Goal: Information Seeking & Learning: Learn about a topic

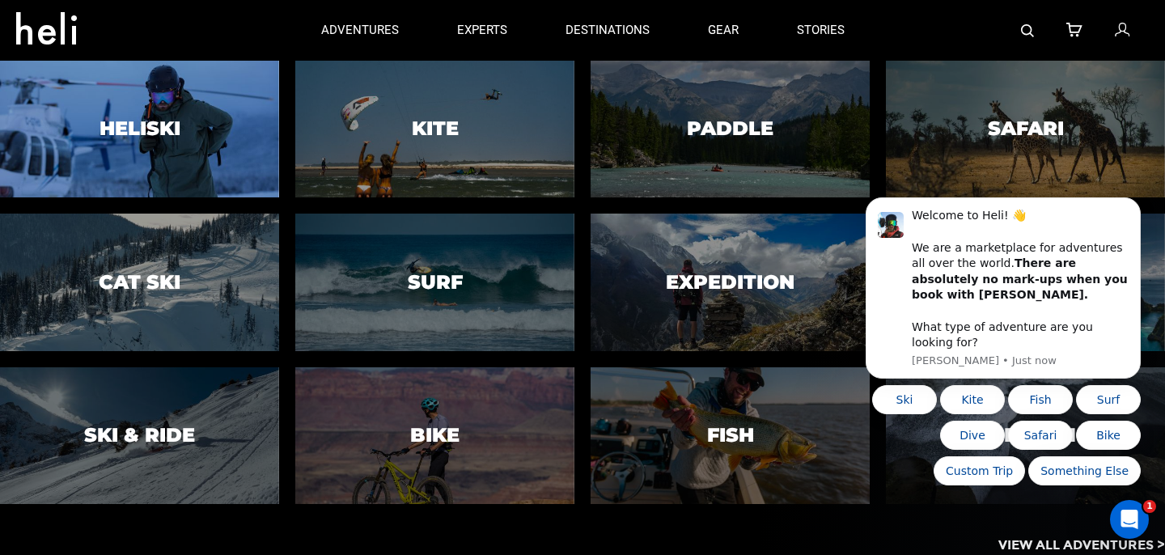
click at [195, 110] on div at bounding box center [140, 129] width 285 height 140
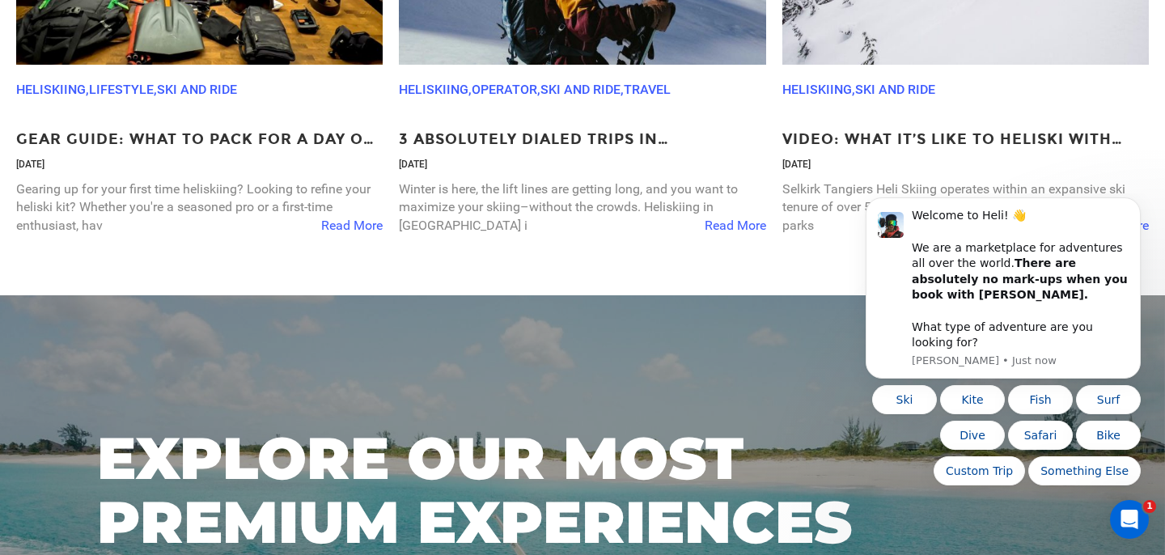
scroll to position [4875, 0]
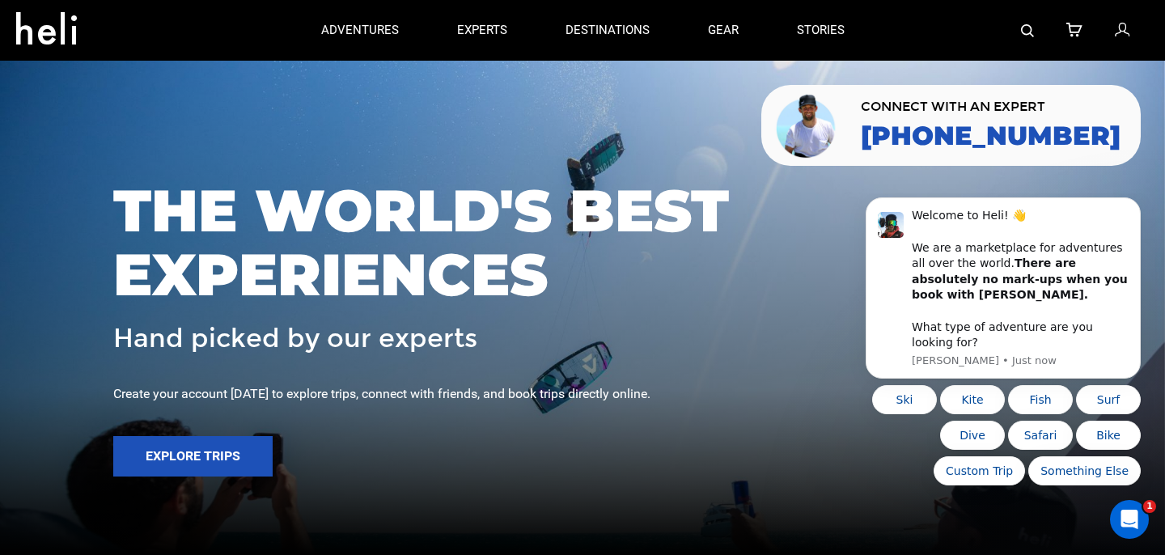
click at [49, 26] on icon at bounding box center [52, 24] width 73 height 26
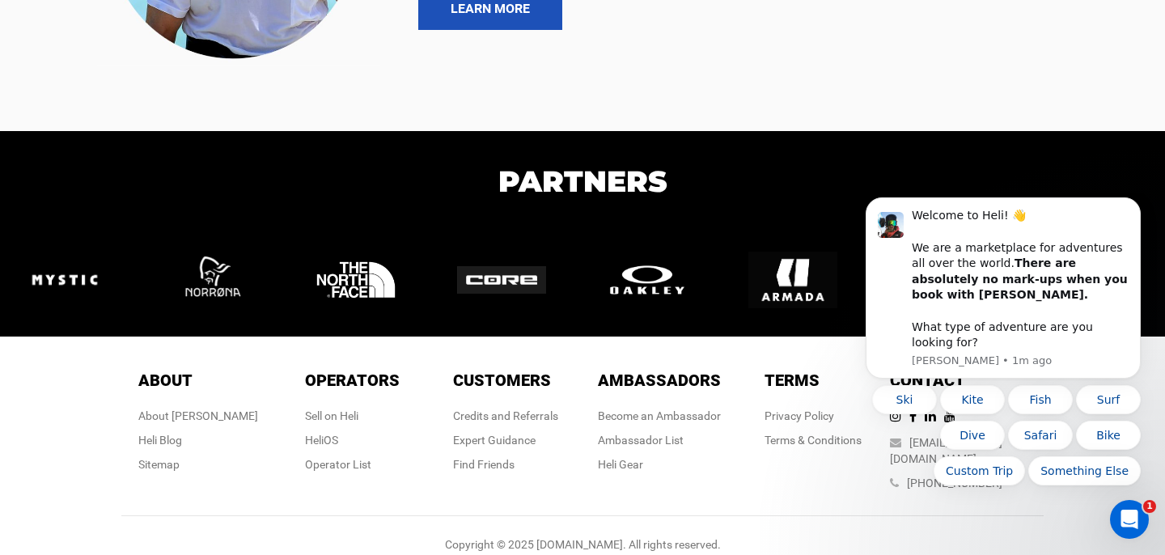
scroll to position [3492, 0]
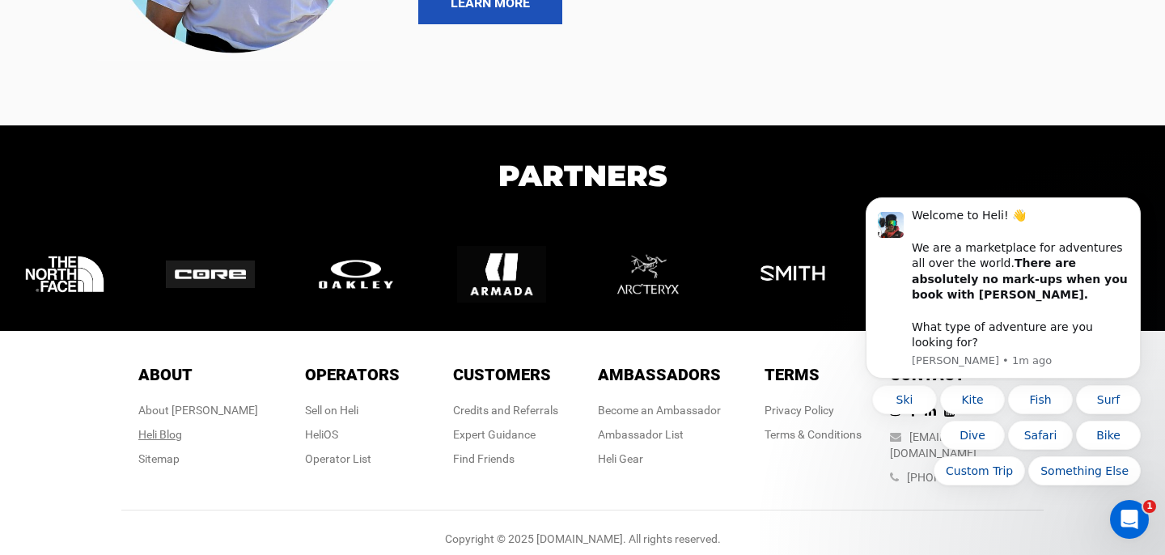
click at [182, 438] on link "Heli Blog" at bounding box center [160, 434] width 44 height 13
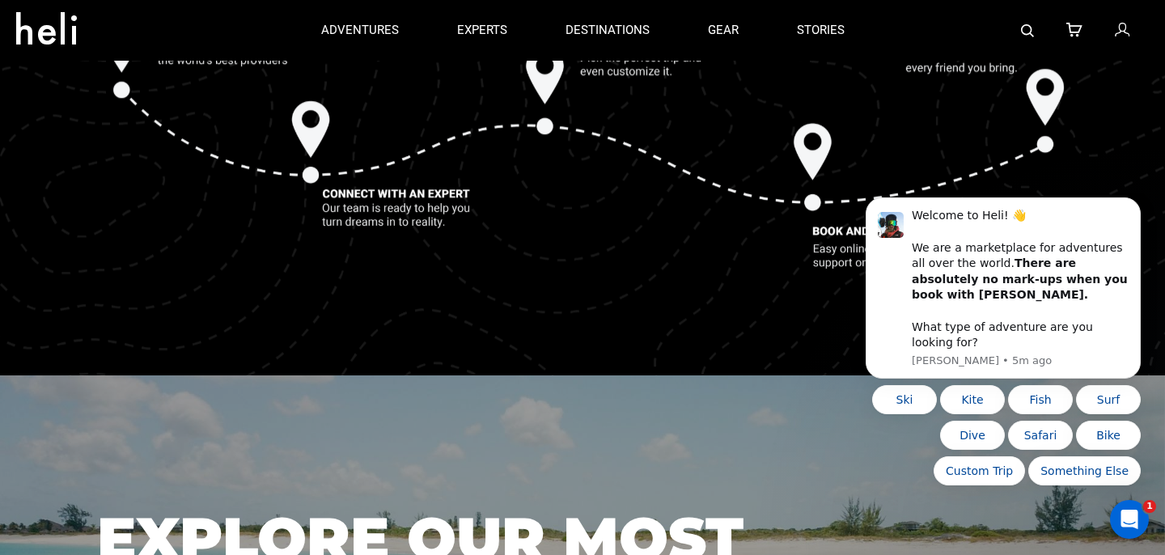
scroll to position [1798, 0]
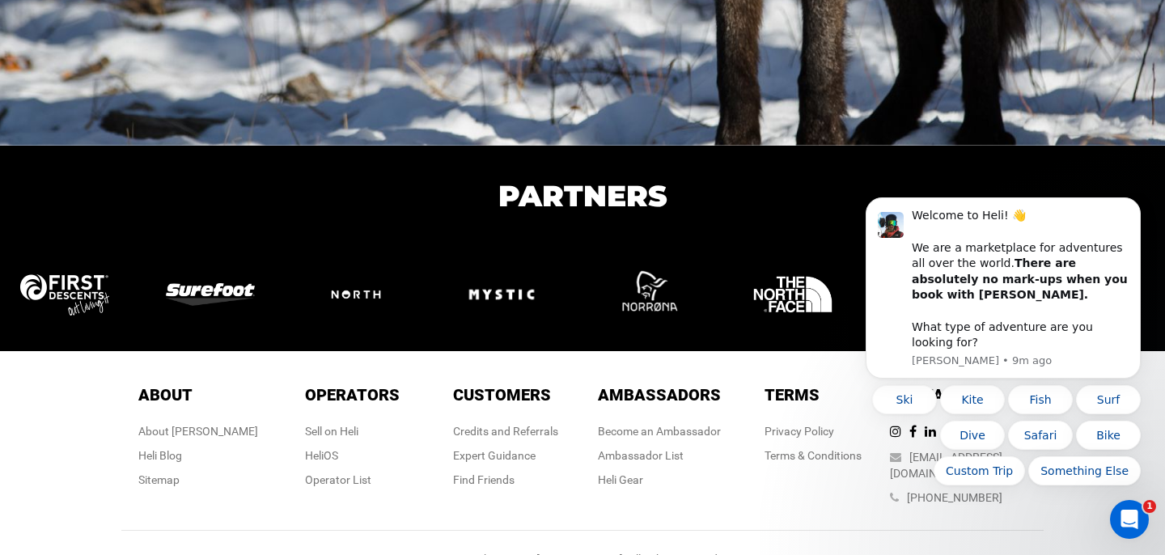
scroll to position [2782, 0]
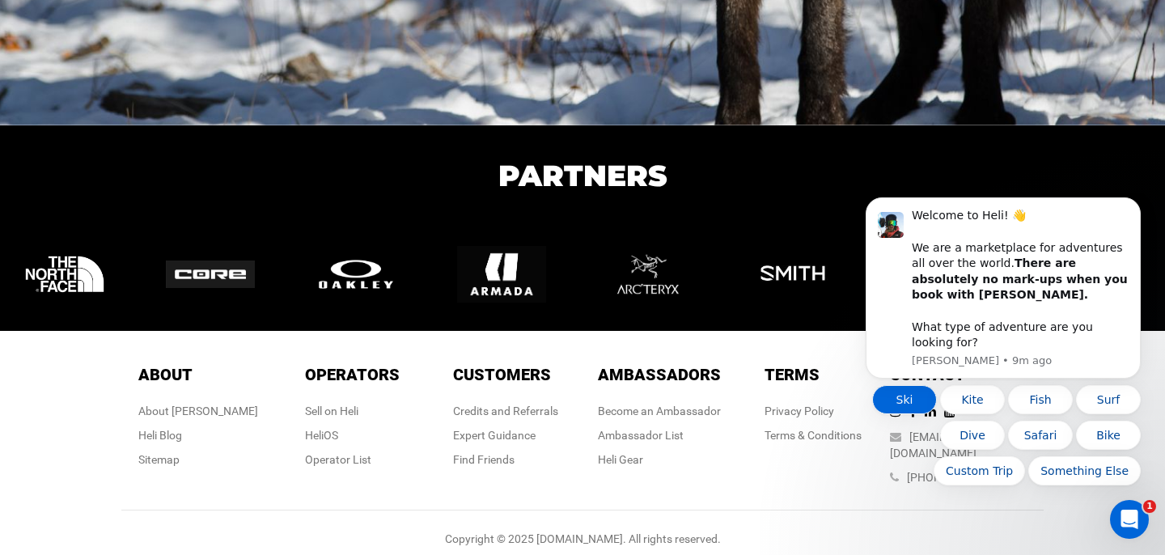
click at [899, 397] on button "Ski" at bounding box center [905, 399] width 65 height 29
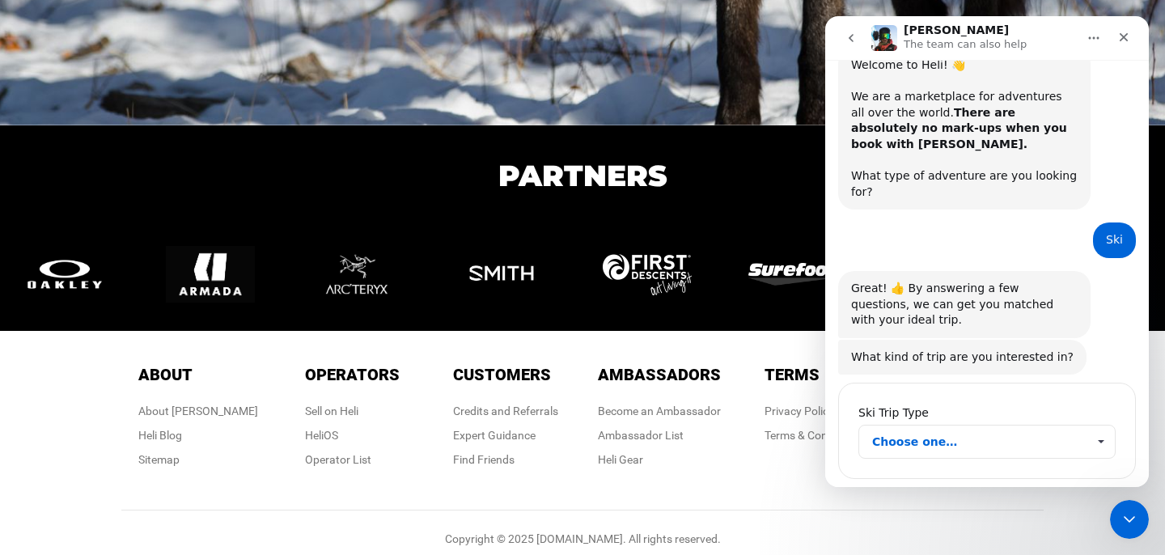
scroll to position [65, 0]
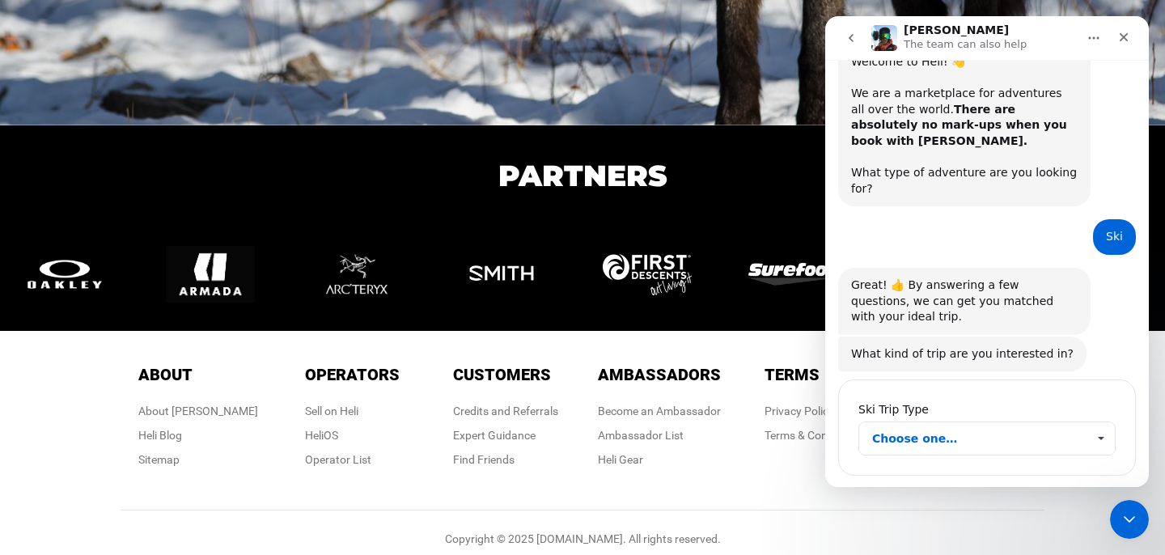
click at [971, 422] on span "Choose one…" at bounding box center [980, 438] width 214 height 32
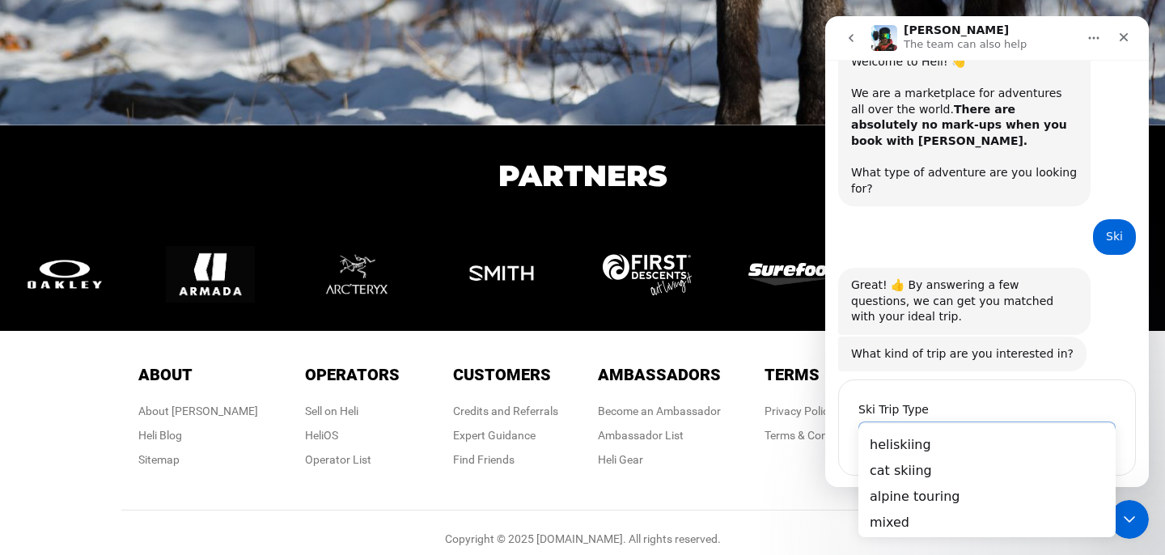
scroll to position [0, 0]
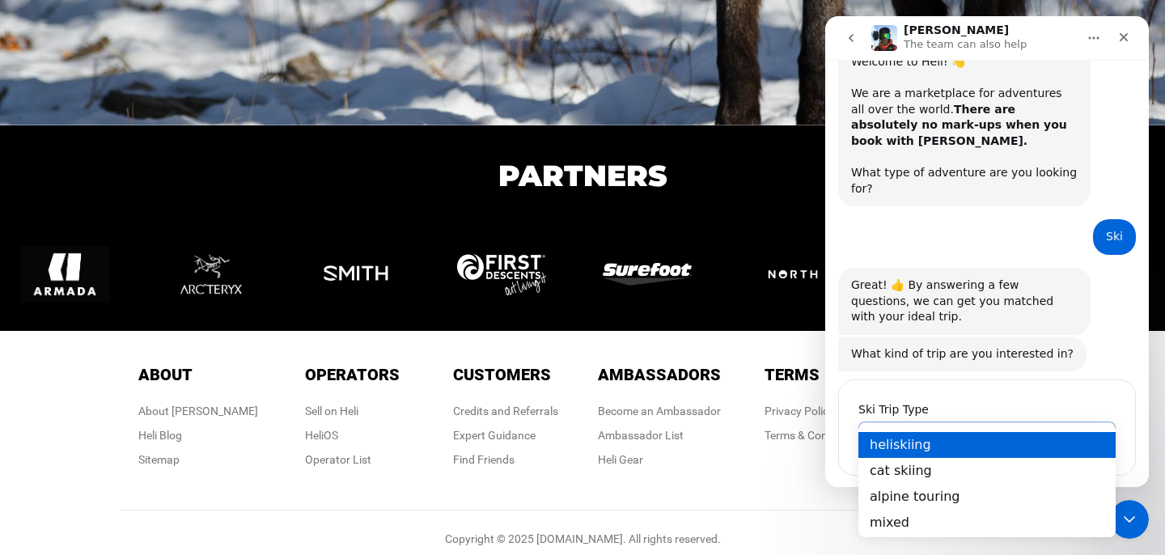
click at [942, 447] on div "heliskiing" at bounding box center [987, 445] width 257 height 26
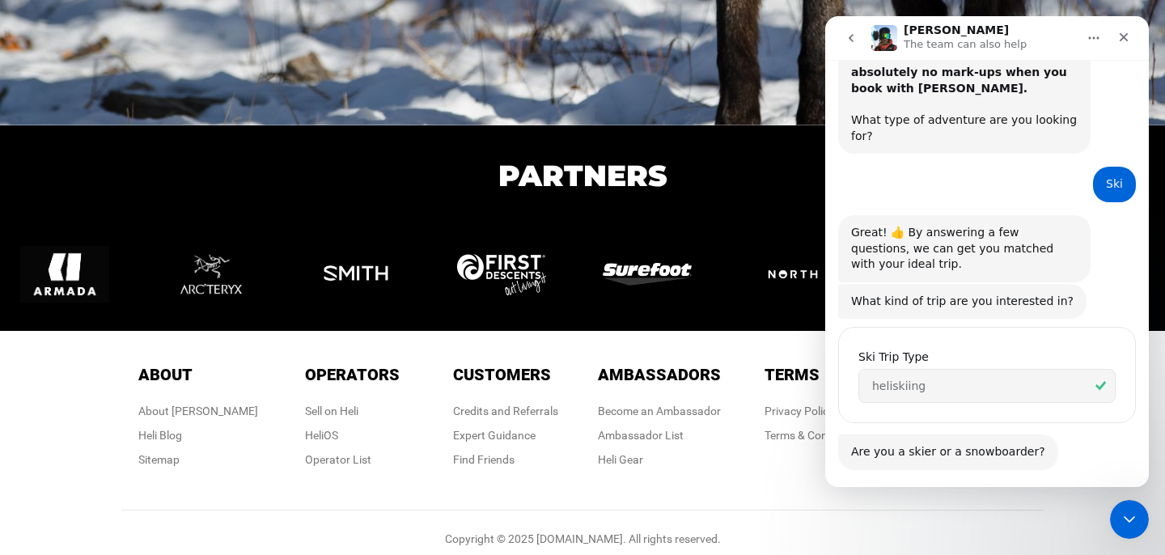
scroll to position [159, 0]
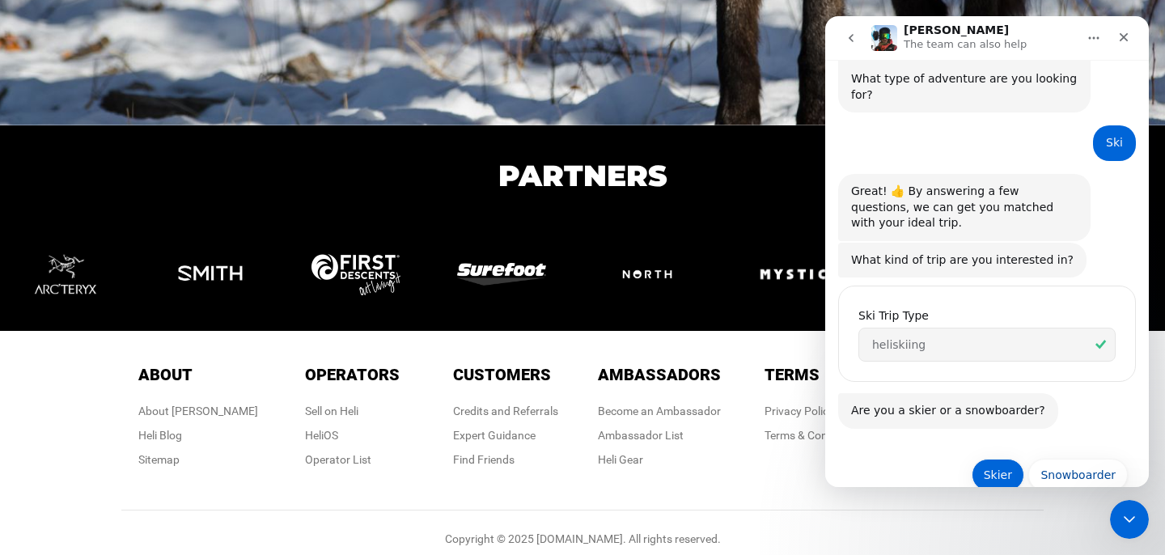
click at [1003, 459] on button "Skier" at bounding box center [998, 475] width 53 height 32
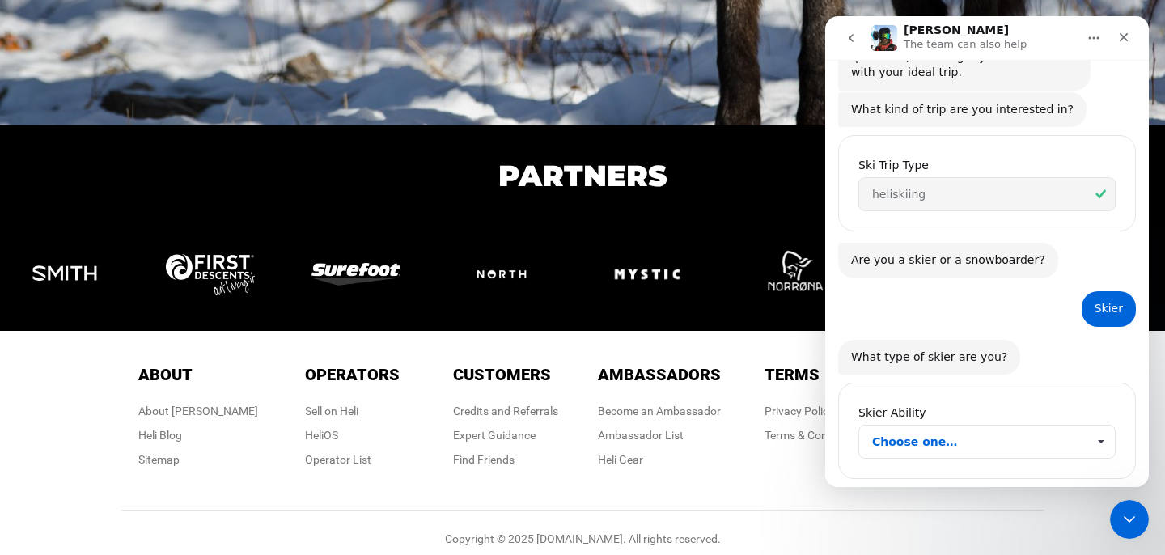
scroll to position [312, 0]
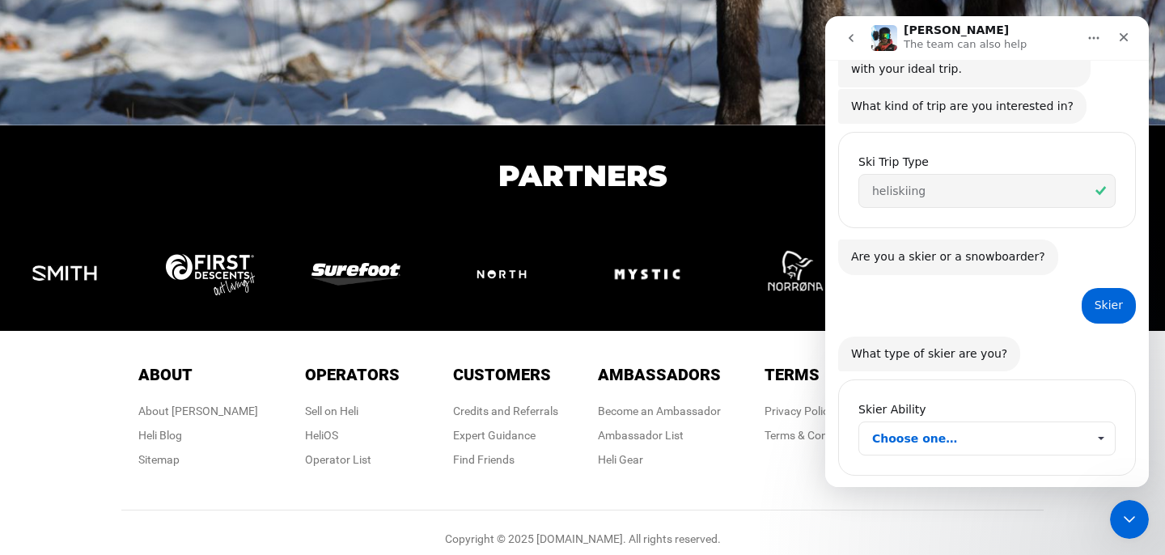
click at [974, 422] on span "Choose one…" at bounding box center [980, 438] width 214 height 32
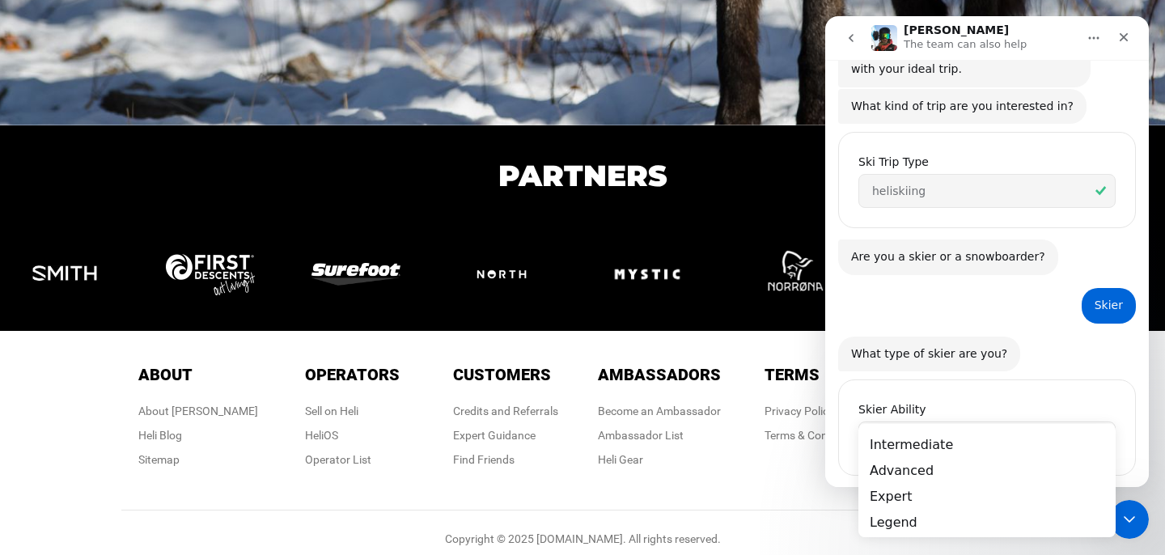
scroll to position [0, 0]
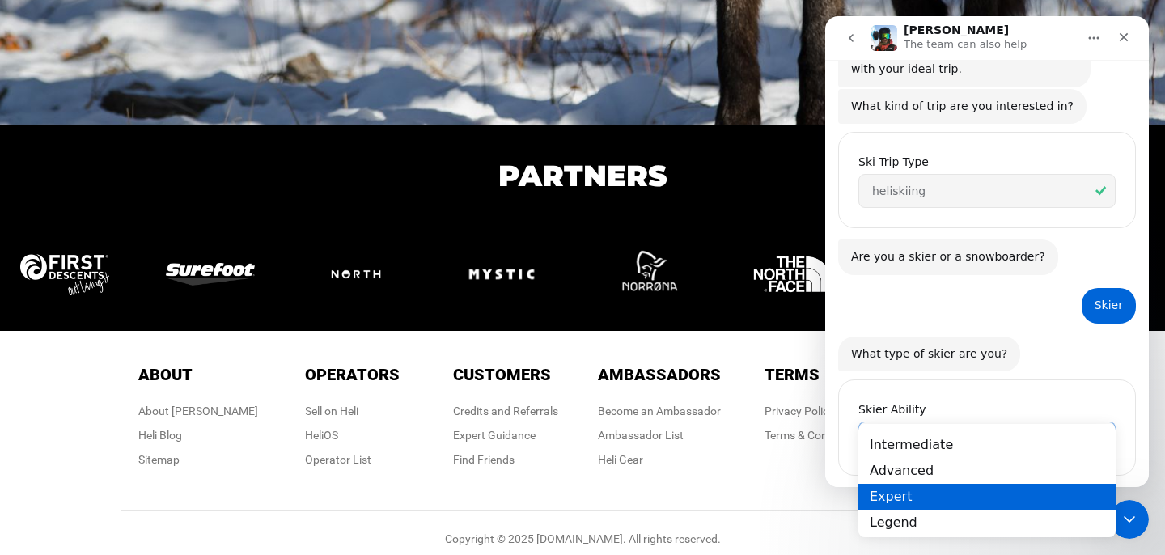
click at [920, 491] on div "Expert" at bounding box center [987, 496] width 257 height 26
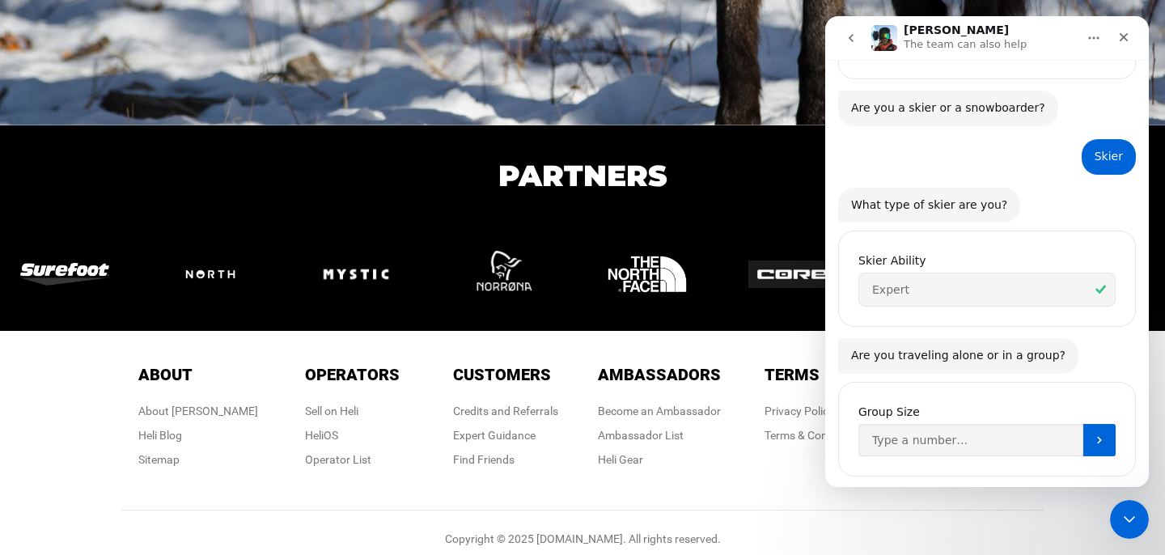
scroll to position [461, 0]
click at [1024, 424] on input "Group Size" at bounding box center [971, 440] width 225 height 32
click at [1100, 424] on button "Submit" at bounding box center [1100, 440] width 32 height 32
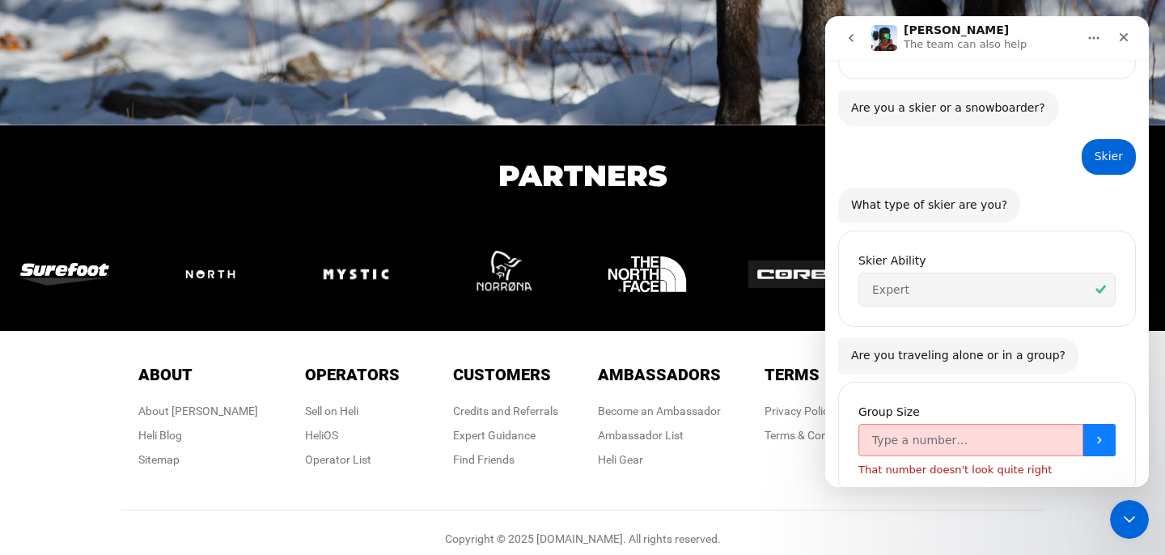
scroll to position [480, 0]
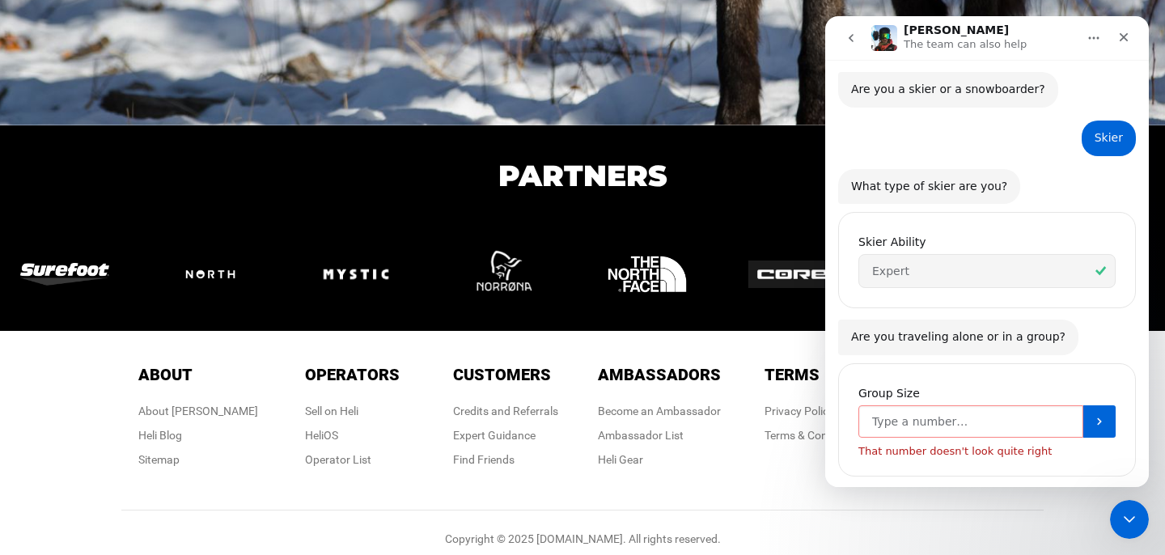
click at [1049, 405] on input "Group Size" at bounding box center [971, 421] width 225 height 32
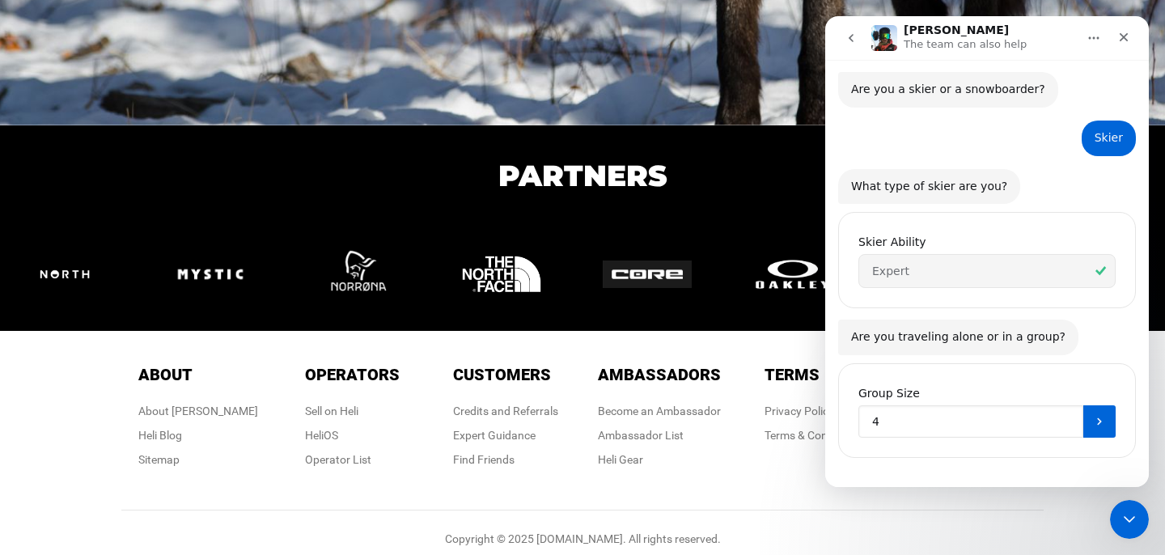
scroll to position [461, 0]
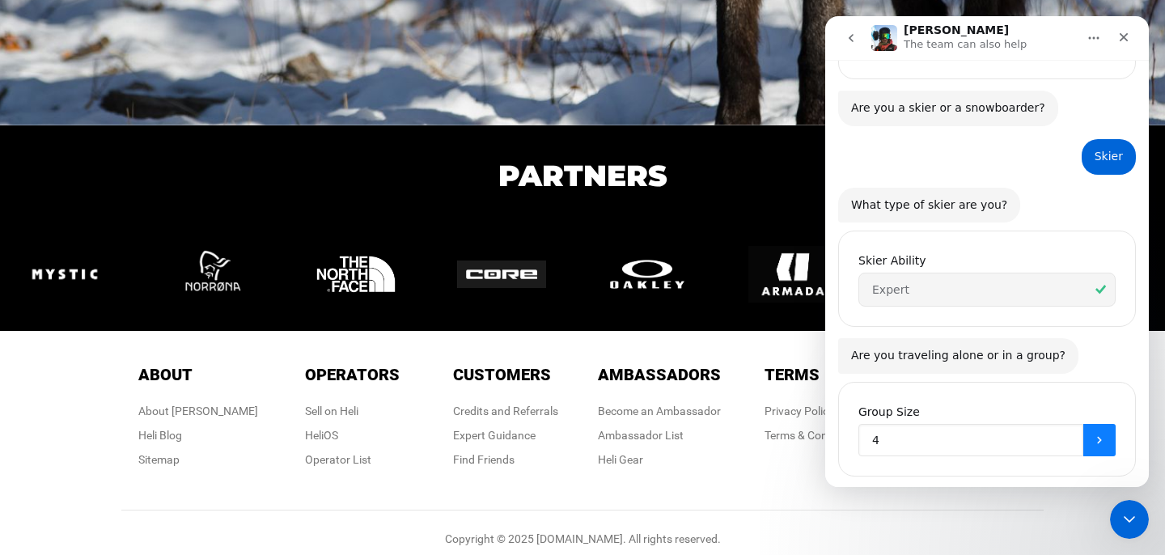
type input "4"
click at [1102, 434] on icon "Submit" at bounding box center [1099, 440] width 13 height 13
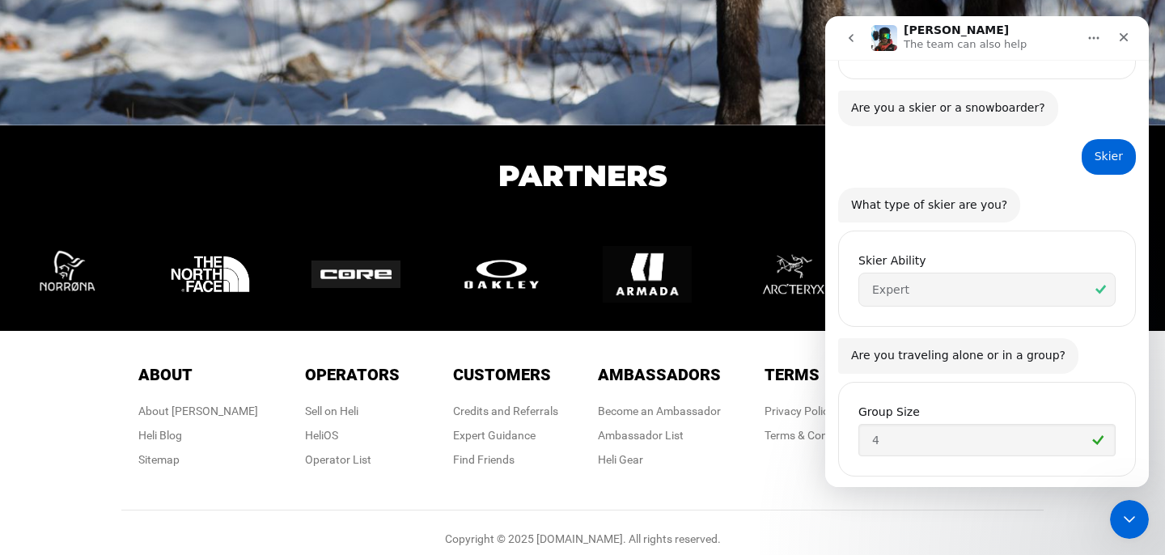
scroll to position [613, 0]
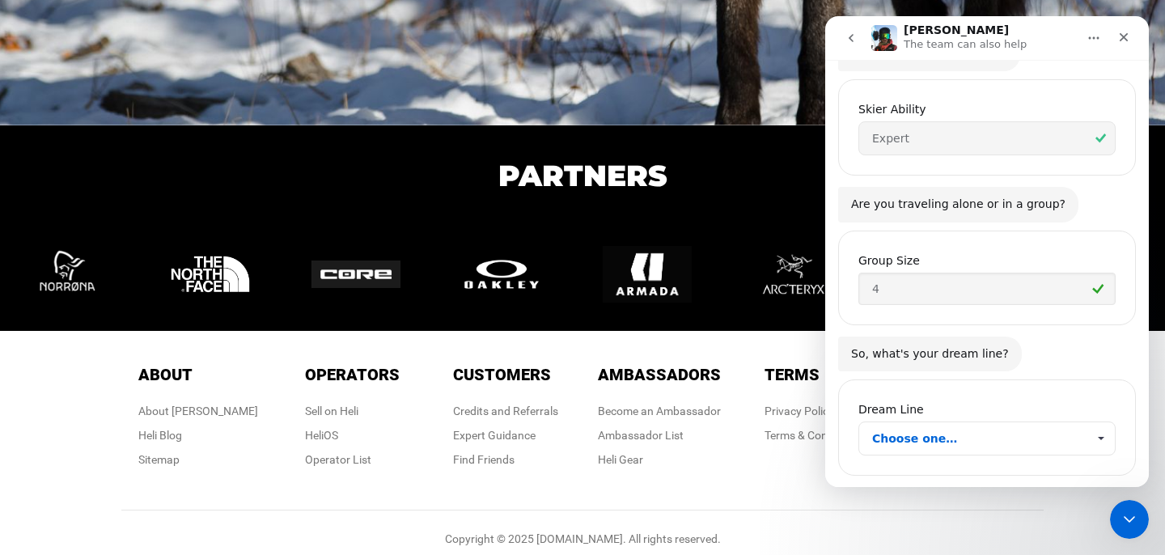
click at [1031, 422] on span "Choose one…" at bounding box center [980, 438] width 214 height 32
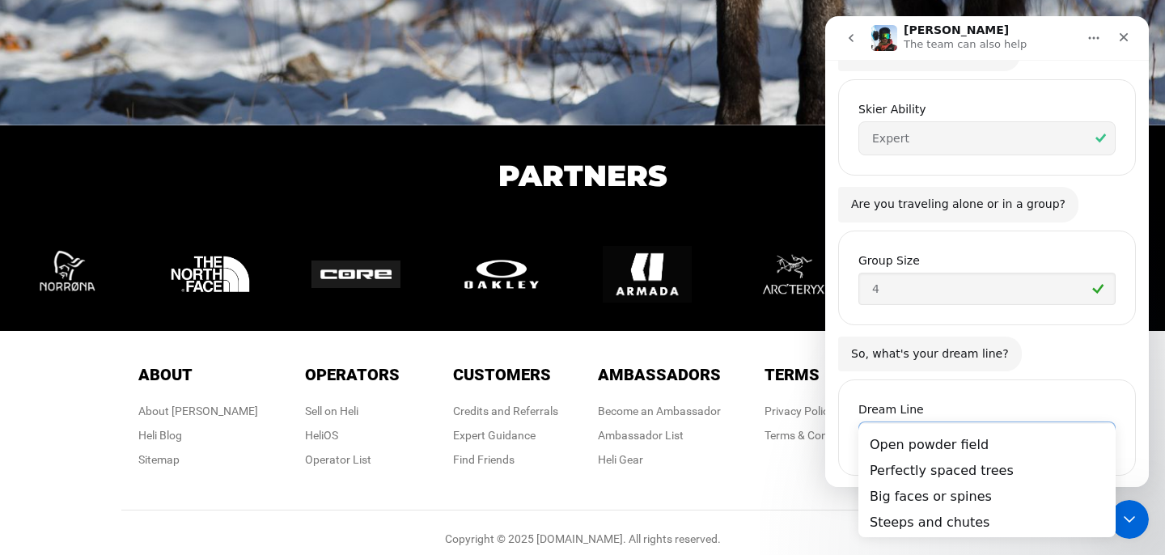
scroll to position [0, 0]
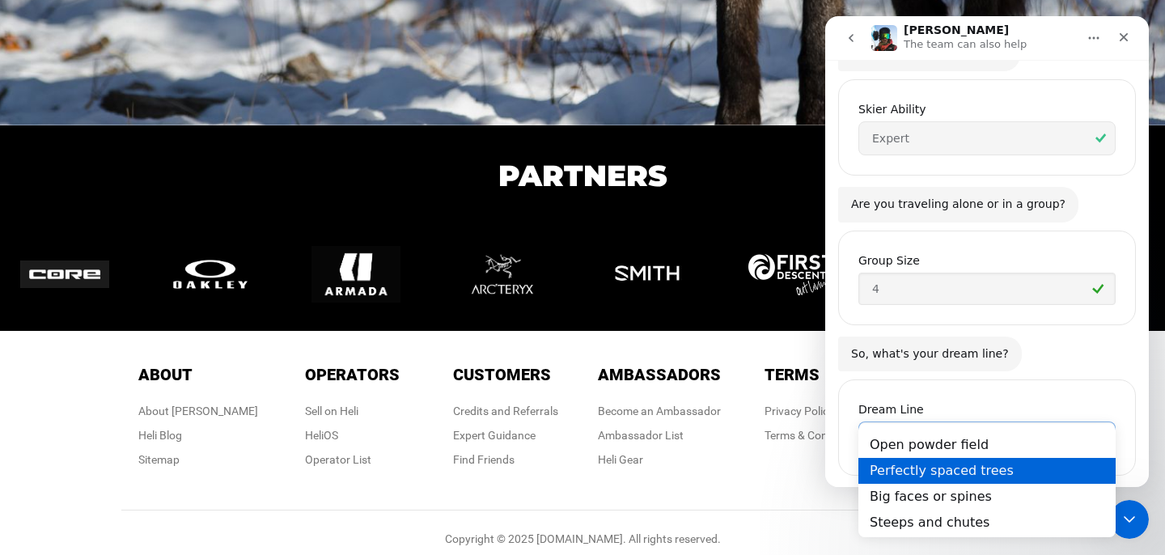
click at [966, 470] on div "Perfectly spaced trees" at bounding box center [987, 471] width 257 height 26
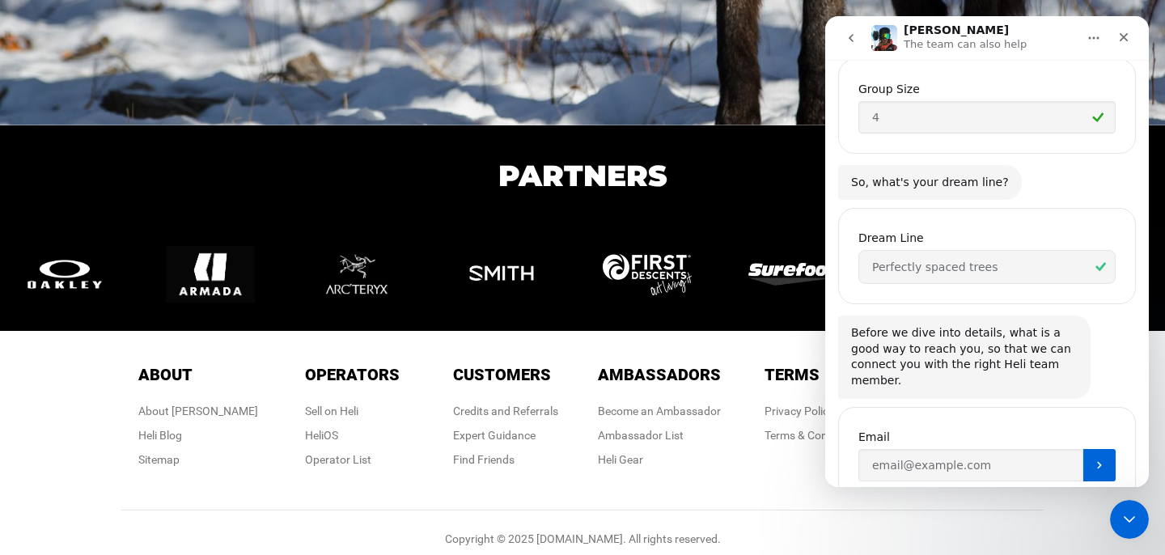
scroll to position [794, 0]
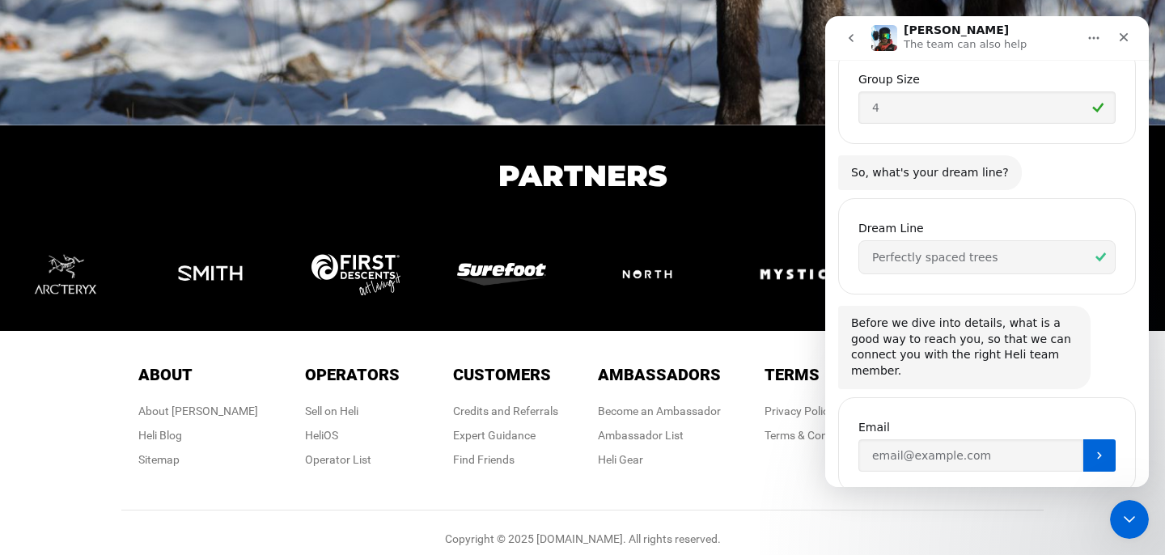
click at [1094, 43] on icon "Home" at bounding box center [1094, 38] width 13 height 13
click at [1128, 42] on icon "Close" at bounding box center [1124, 37] width 13 height 13
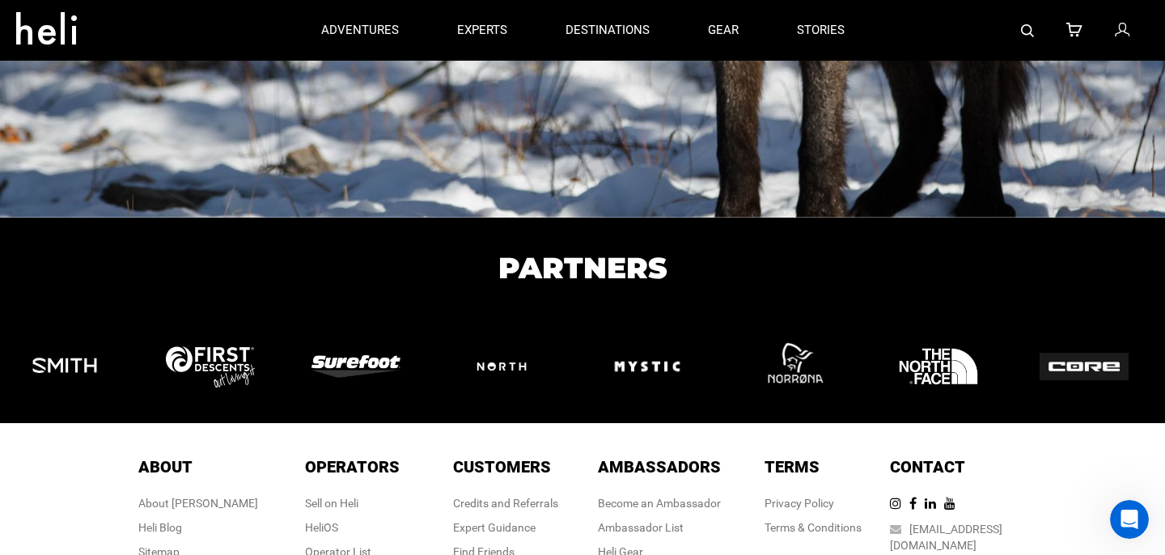
scroll to position [2782, 0]
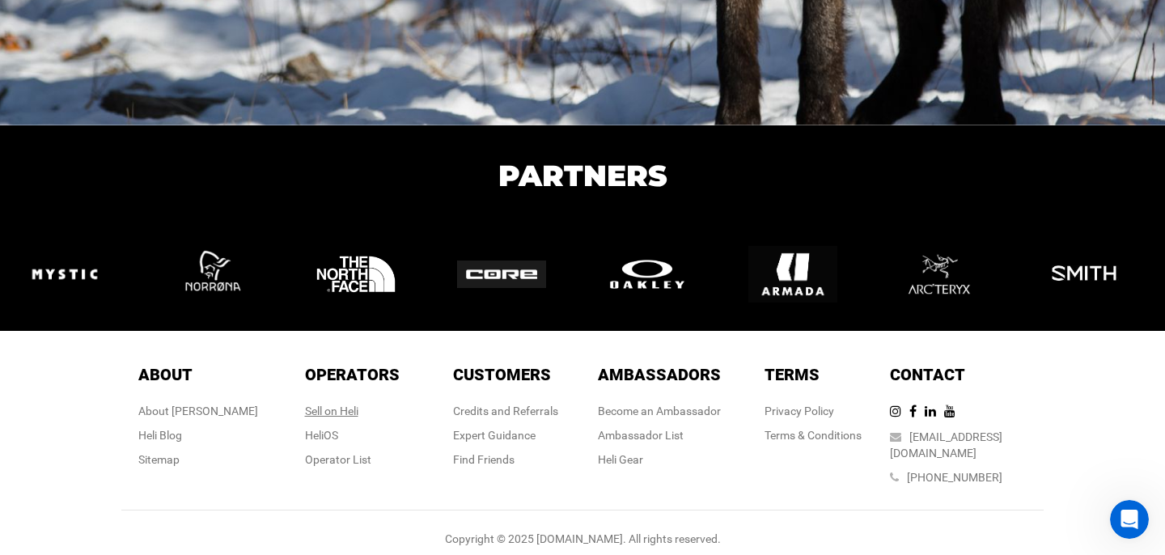
click at [331, 414] on div "Sell on Heli" at bounding box center [352, 411] width 95 height 16
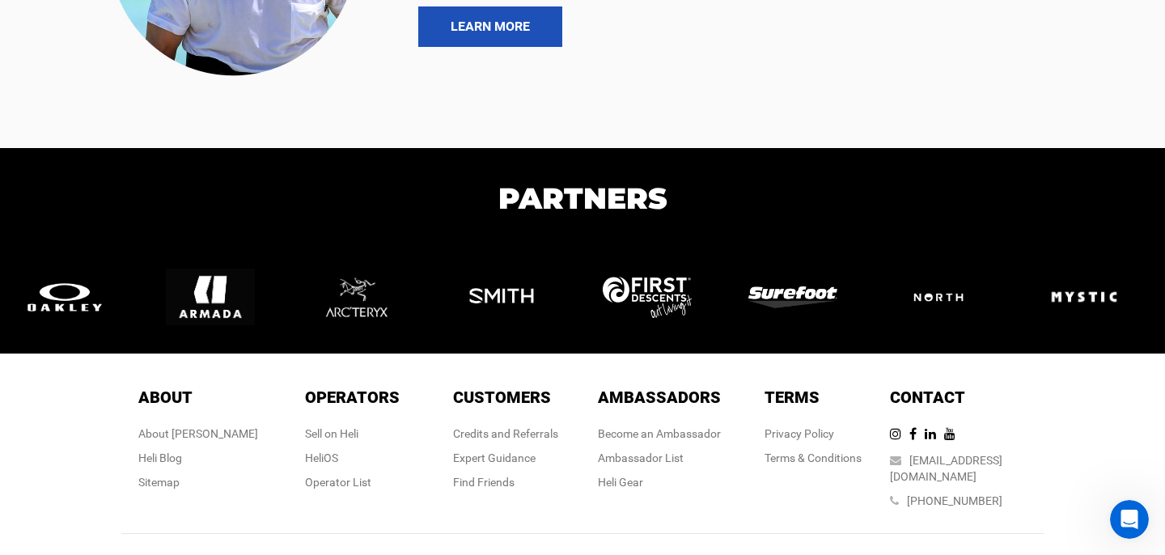
scroll to position [2175, 0]
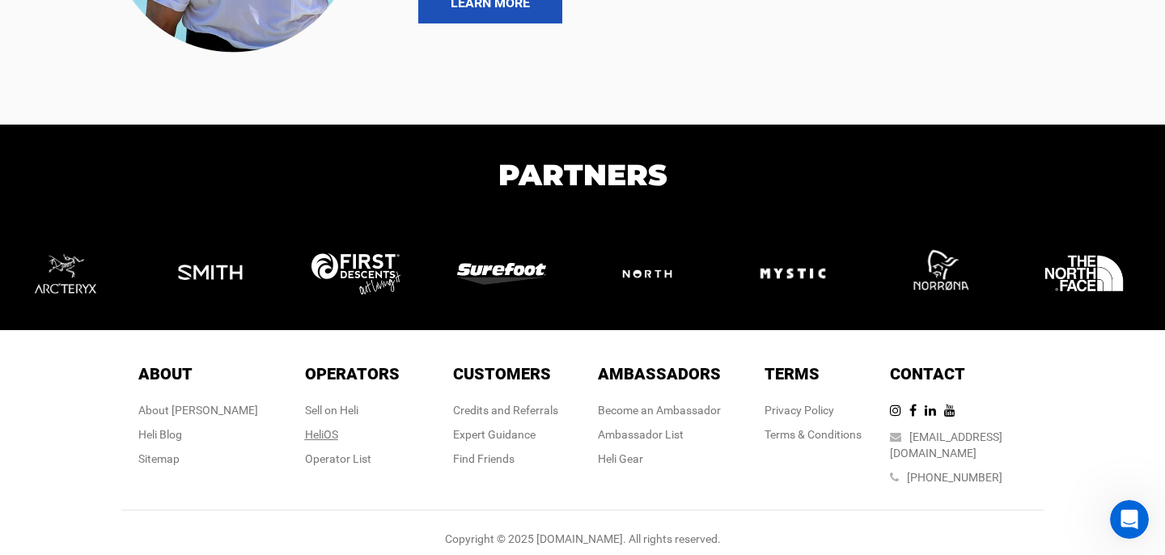
click at [316, 437] on link "HeliOS" at bounding box center [321, 434] width 33 height 13
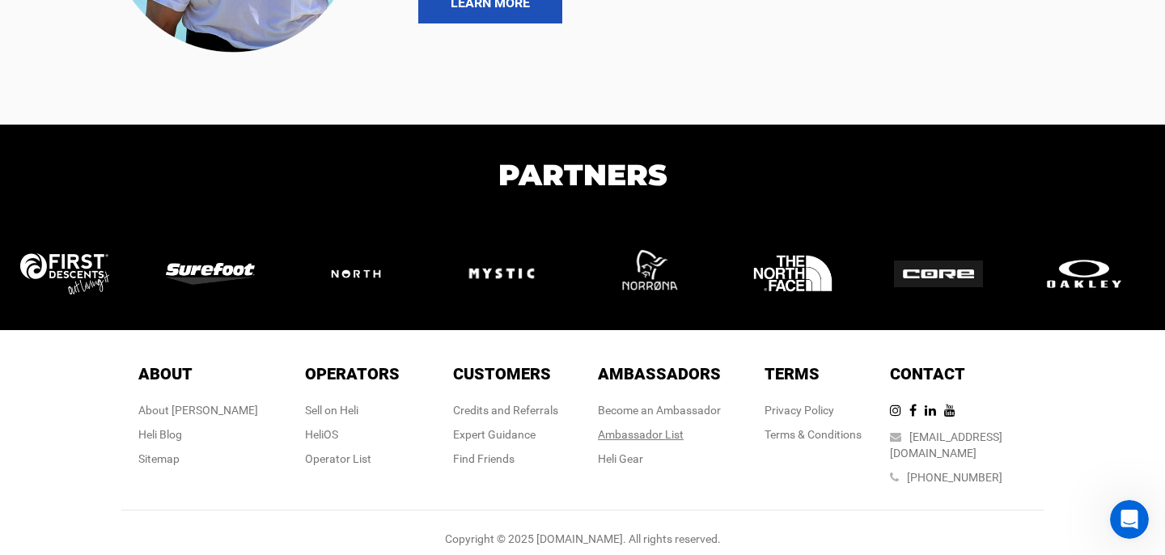
click at [627, 434] on div "Ambassador List" at bounding box center [659, 435] width 123 height 16
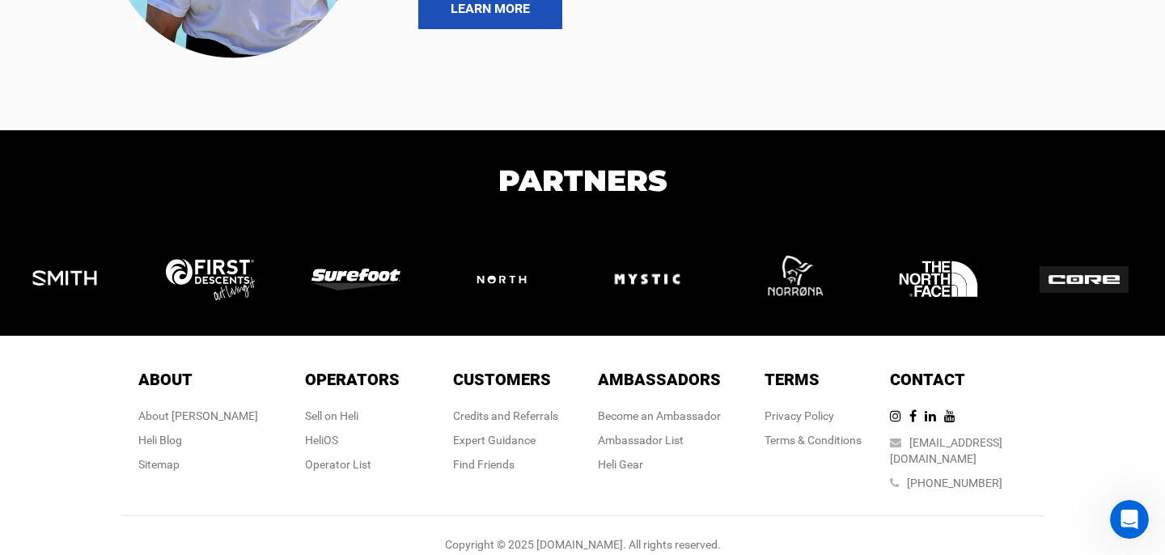
scroll to position [2588, 0]
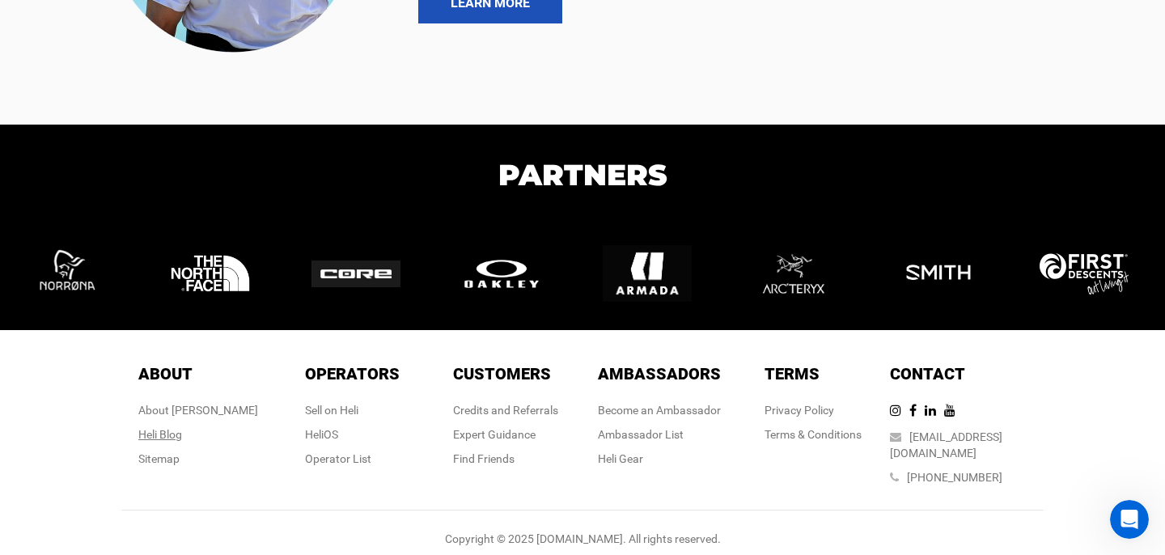
click at [182, 429] on link "Heli Blog" at bounding box center [160, 434] width 44 height 13
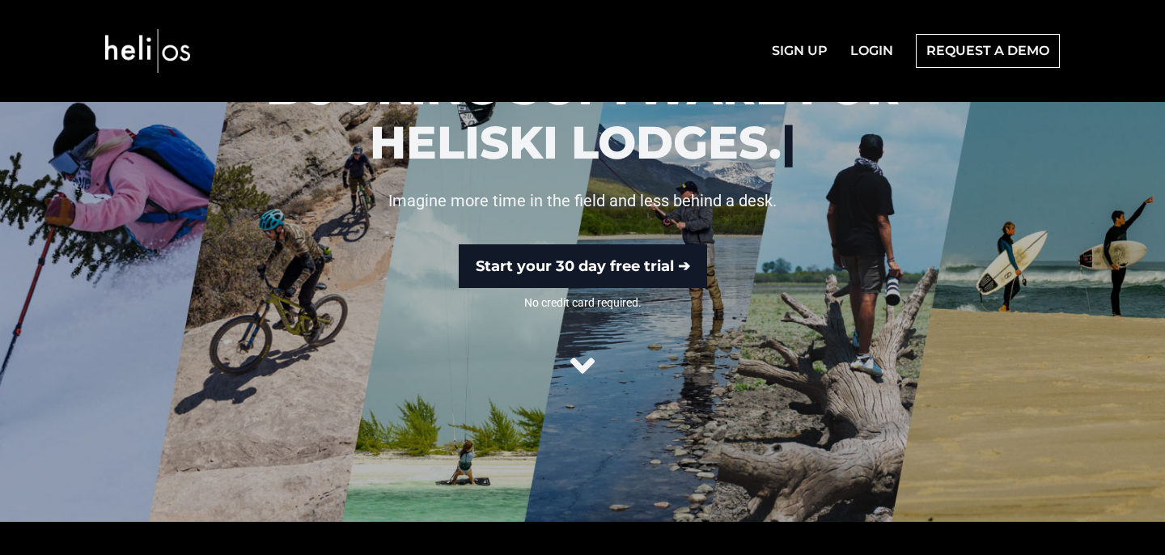
scroll to position [177, 0]
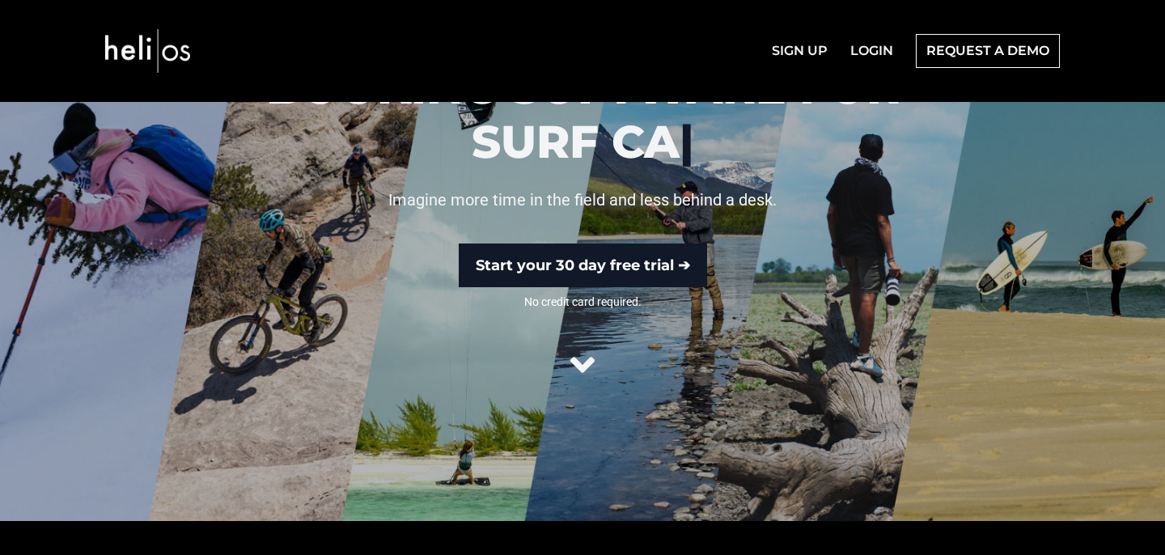
click at [584, 362] on icon at bounding box center [583, 365] width 24 height 39
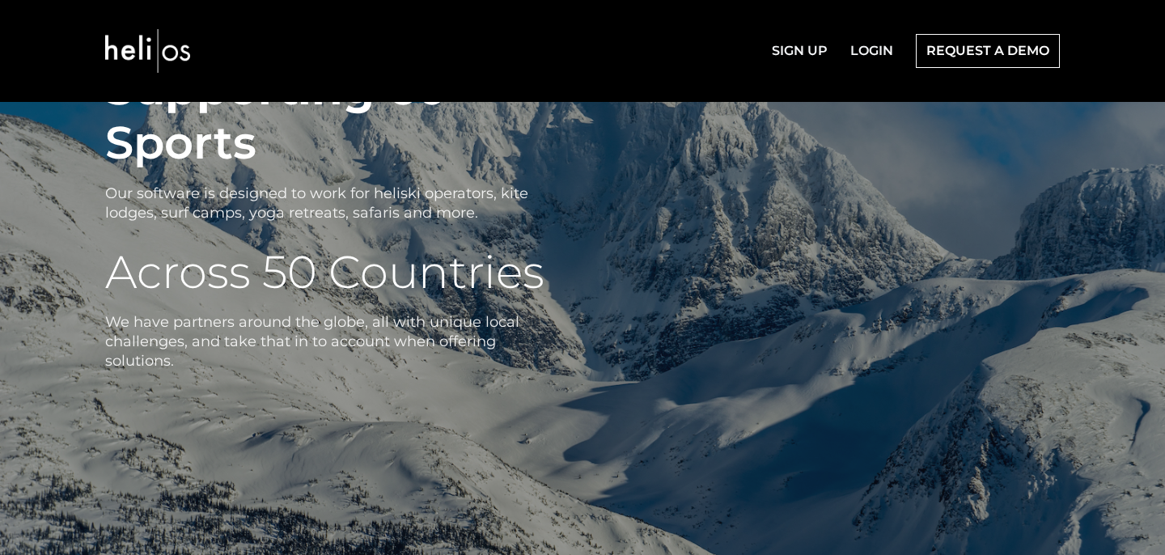
scroll to position [2323, 0]
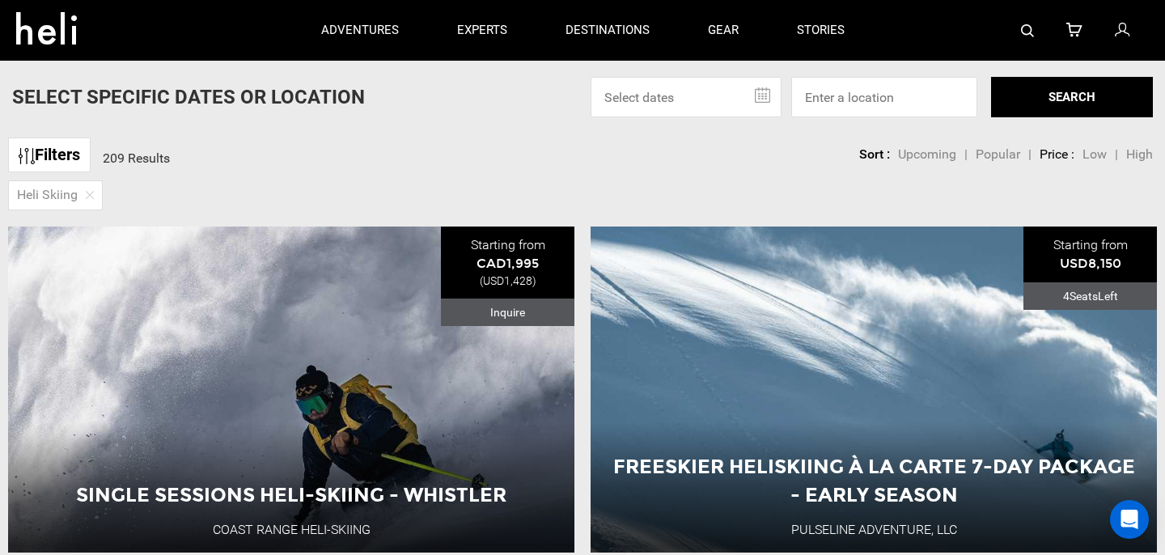
click at [49, 28] on icon at bounding box center [52, 24] width 73 height 26
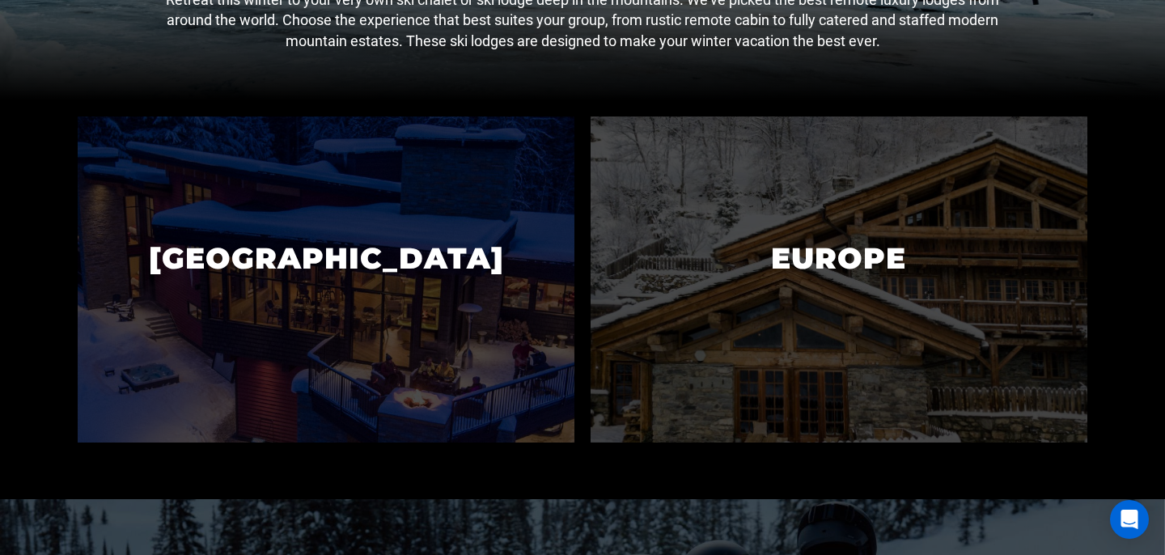
scroll to position [407, 0]
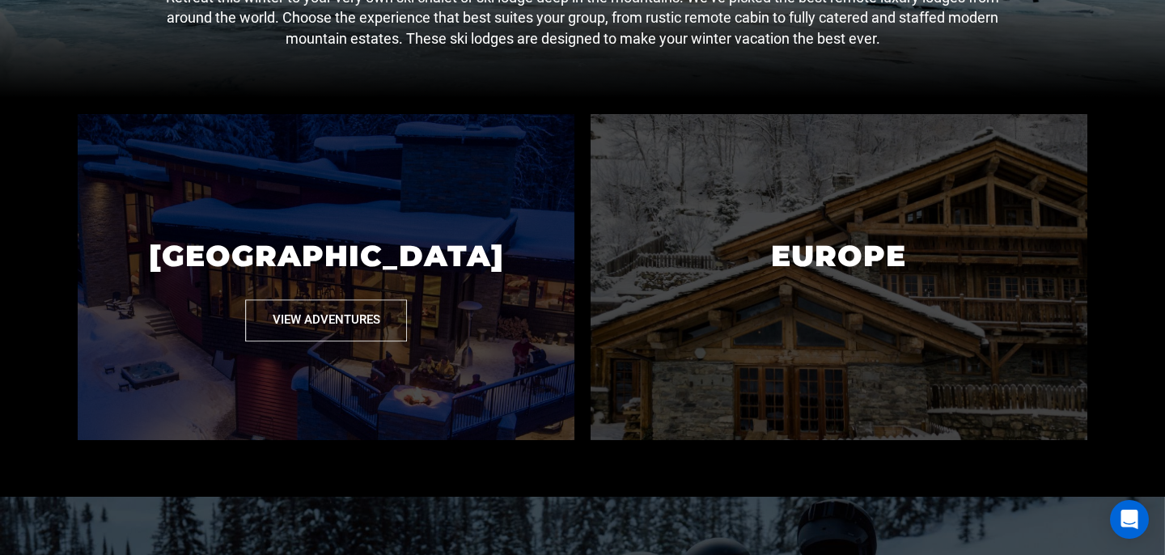
click at [291, 321] on button "View Adventures" at bounding box center [326, 320] width 162 height 41
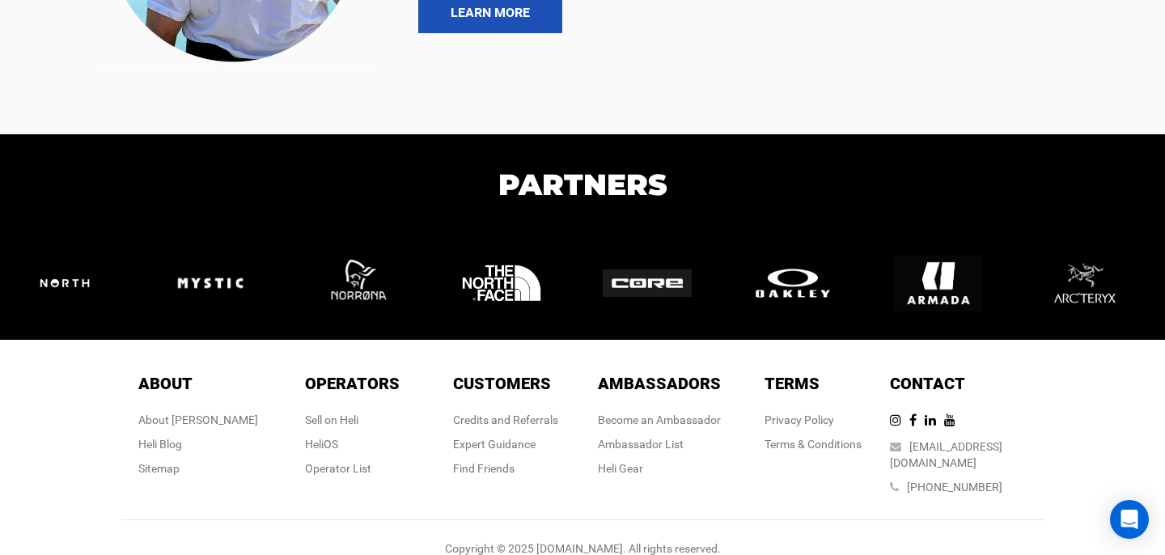
scroll to position [3518, 0]
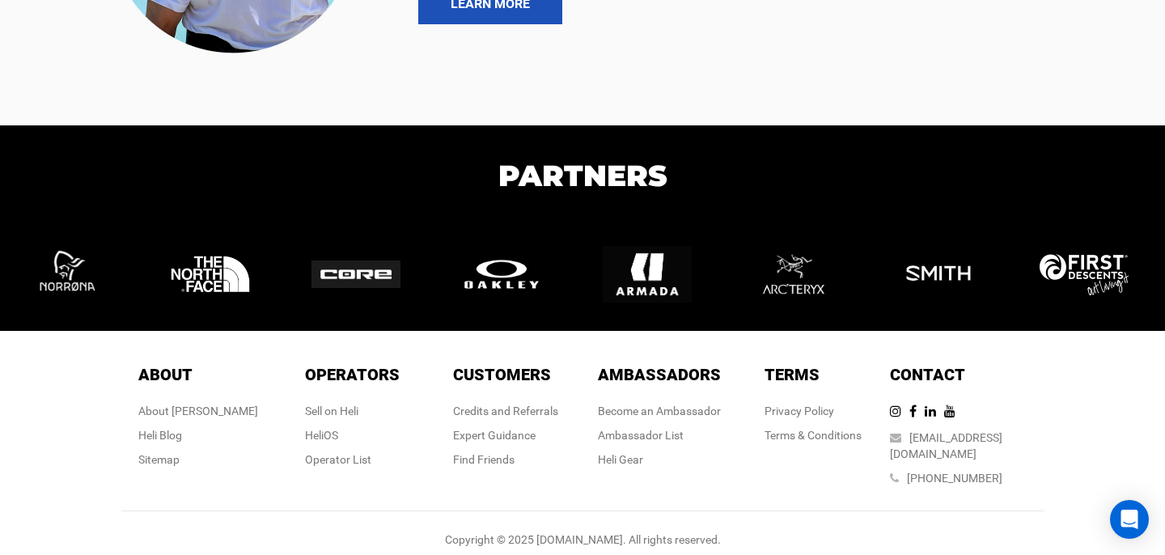
click at [673, 407] on link "Become an Ambassador" at bounding box center [659, 411] width 123 height 13
